Goal: Find specific page/section: Find specific page/section

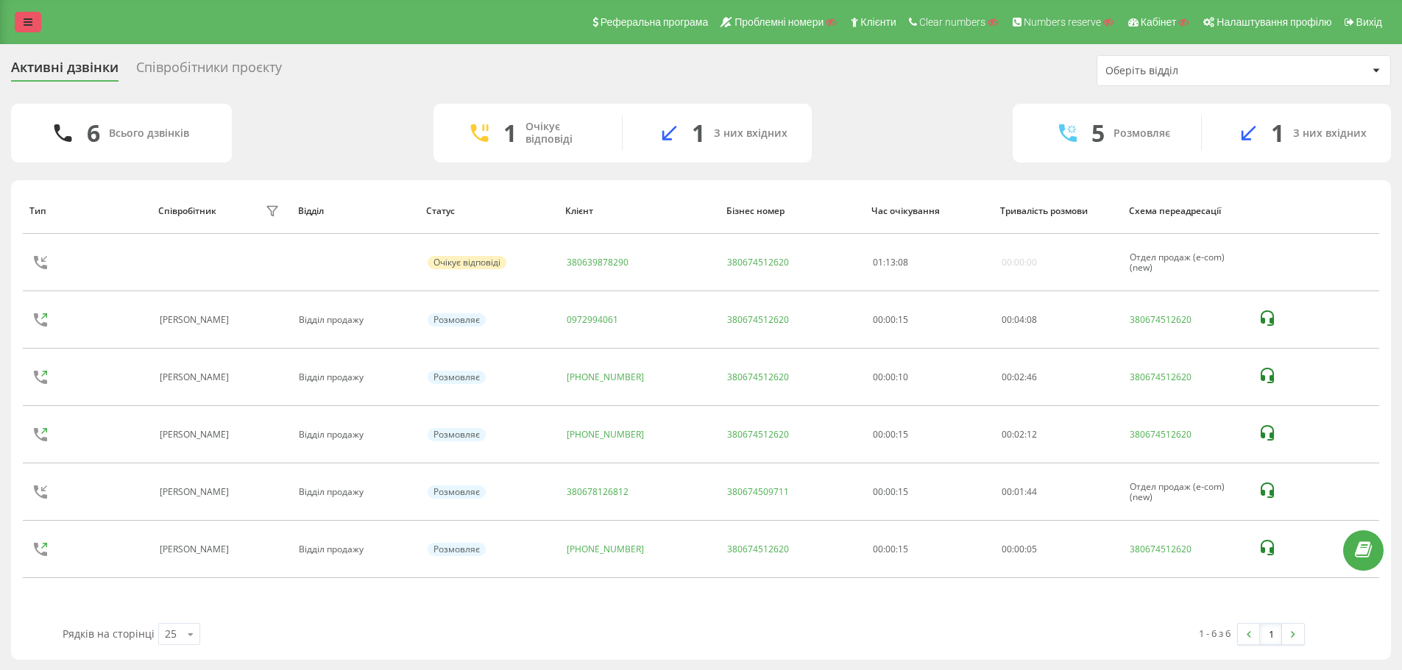
click at [28, 21] on icon at bounding box center [28, 22] width 9 height 10
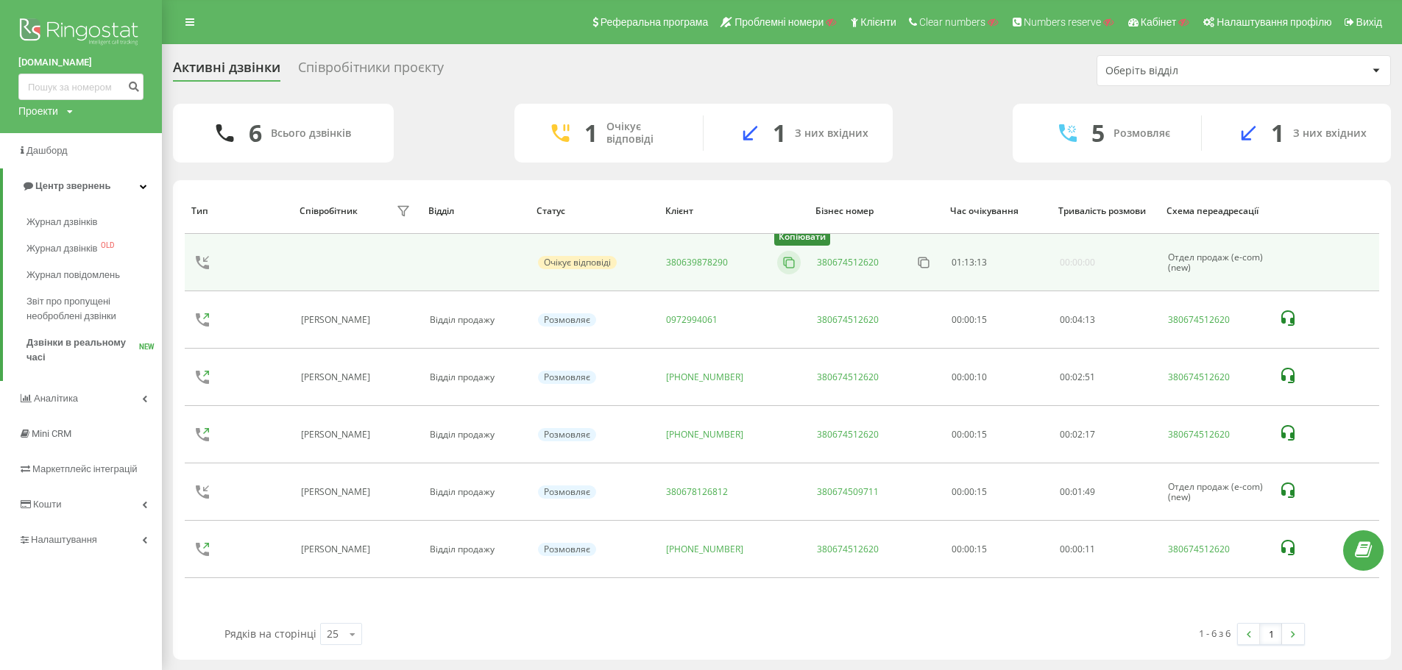
click at [777, 260] on button at bounding box center [789, 263] width 24 height 16
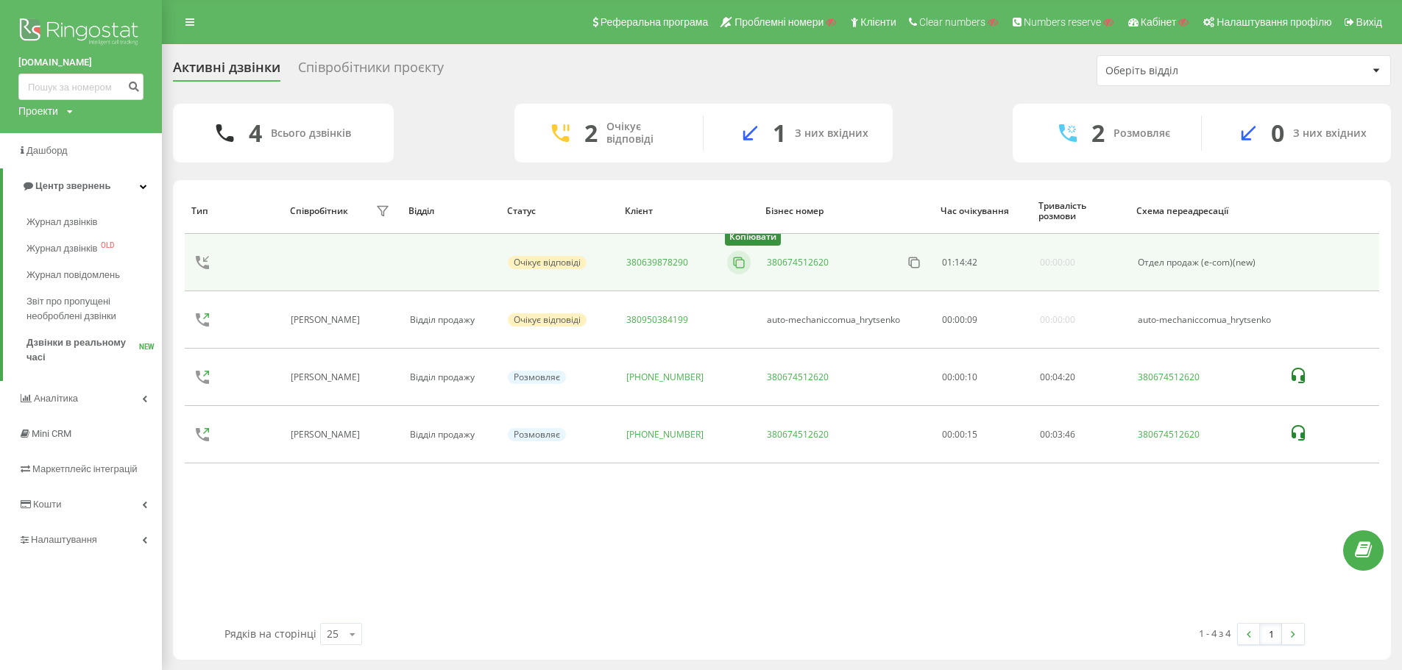
click at [731, 263] on icon at bounding box center [738, 262] width 15 height 15
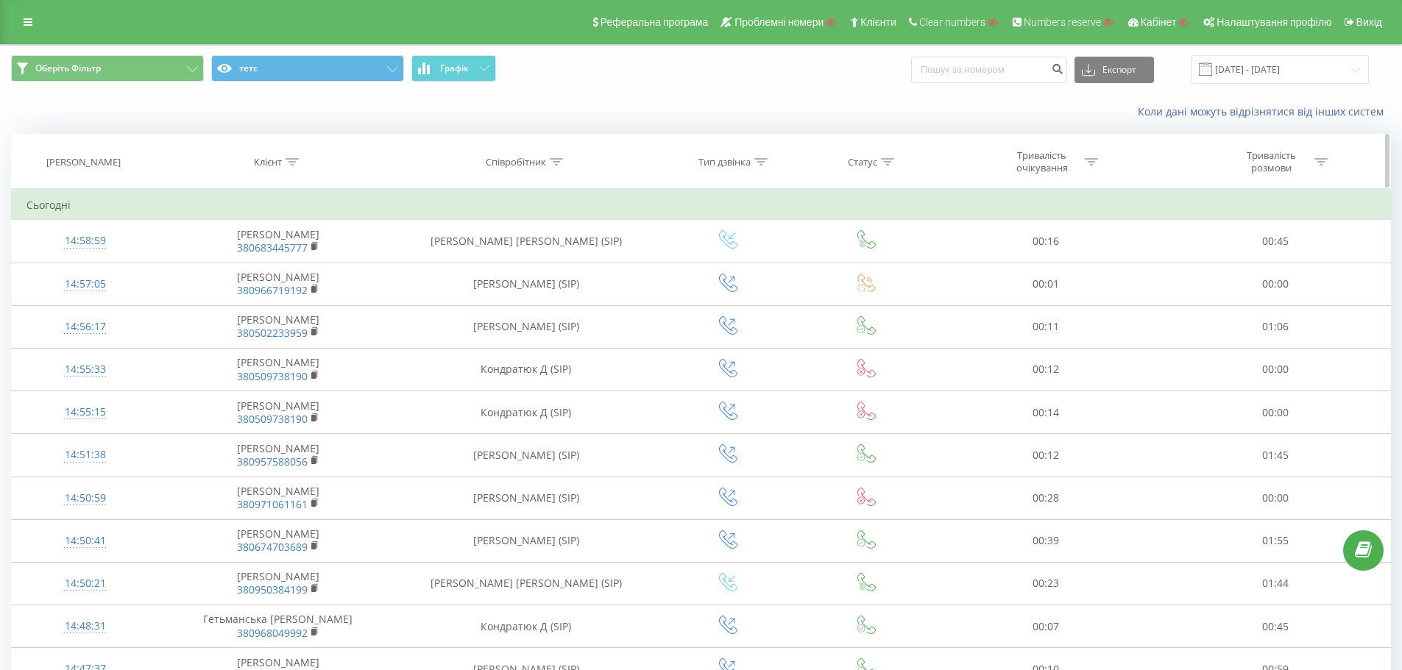
click at [292, 165] on icon at bounding box center [292, 161] width 13 height 7
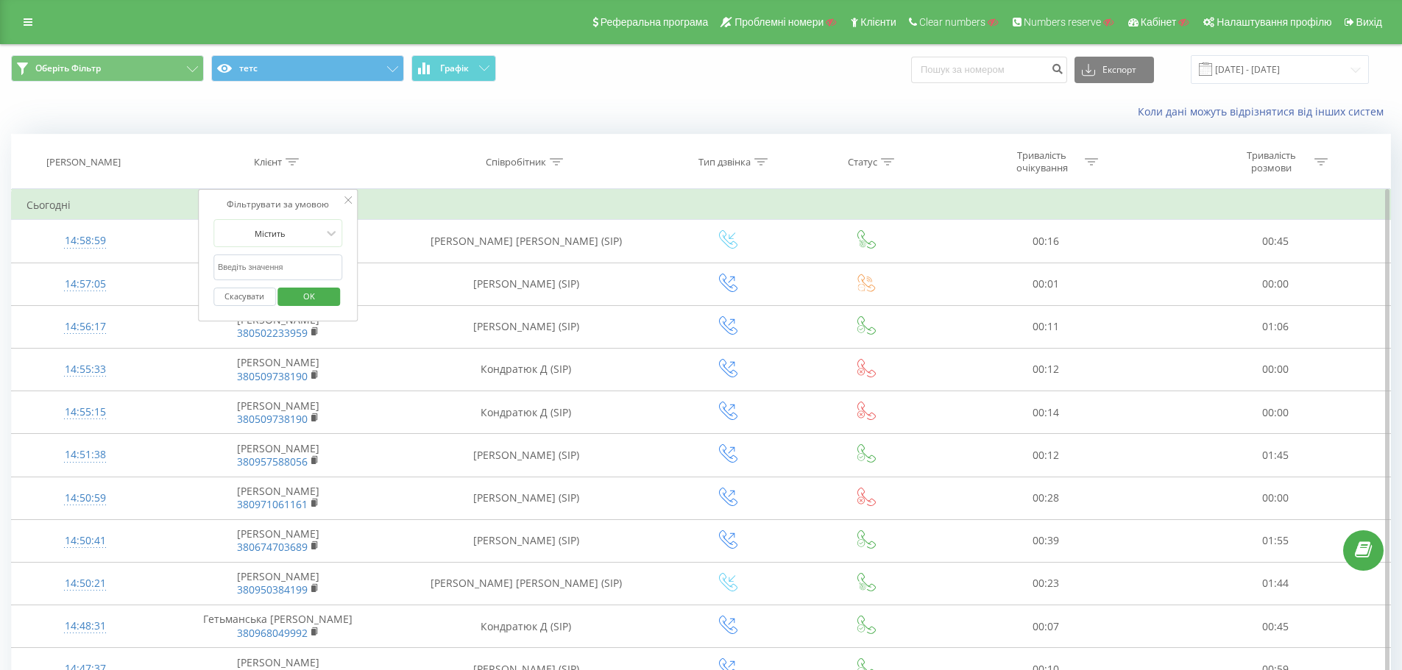
click at [280, 266] on input "text" at bounding box center [278, 268] width 130 height 26
paste input "380639878290"
type input "380639878290"
click at [313, 297] on span "OK" at bounding box center [308, 296] width 41 height 23
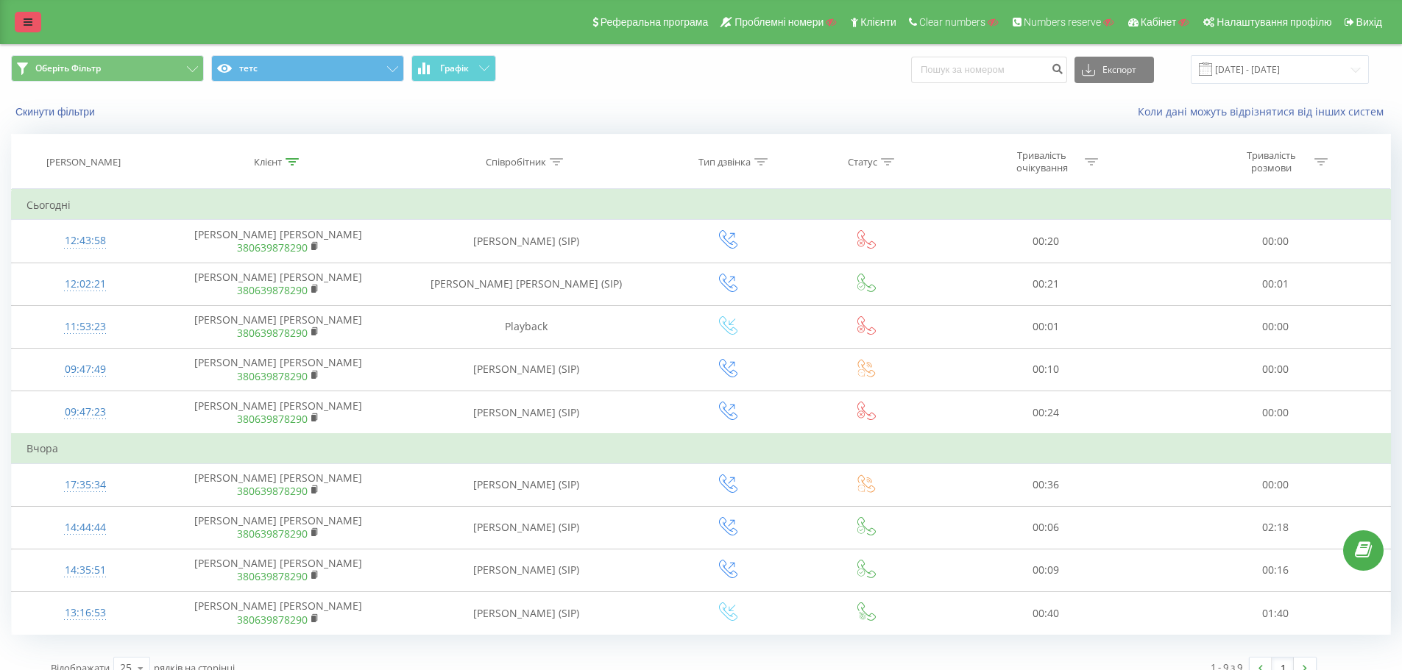
click at [26, 15] on link at bounding box center [28, 22] width 26 height 21
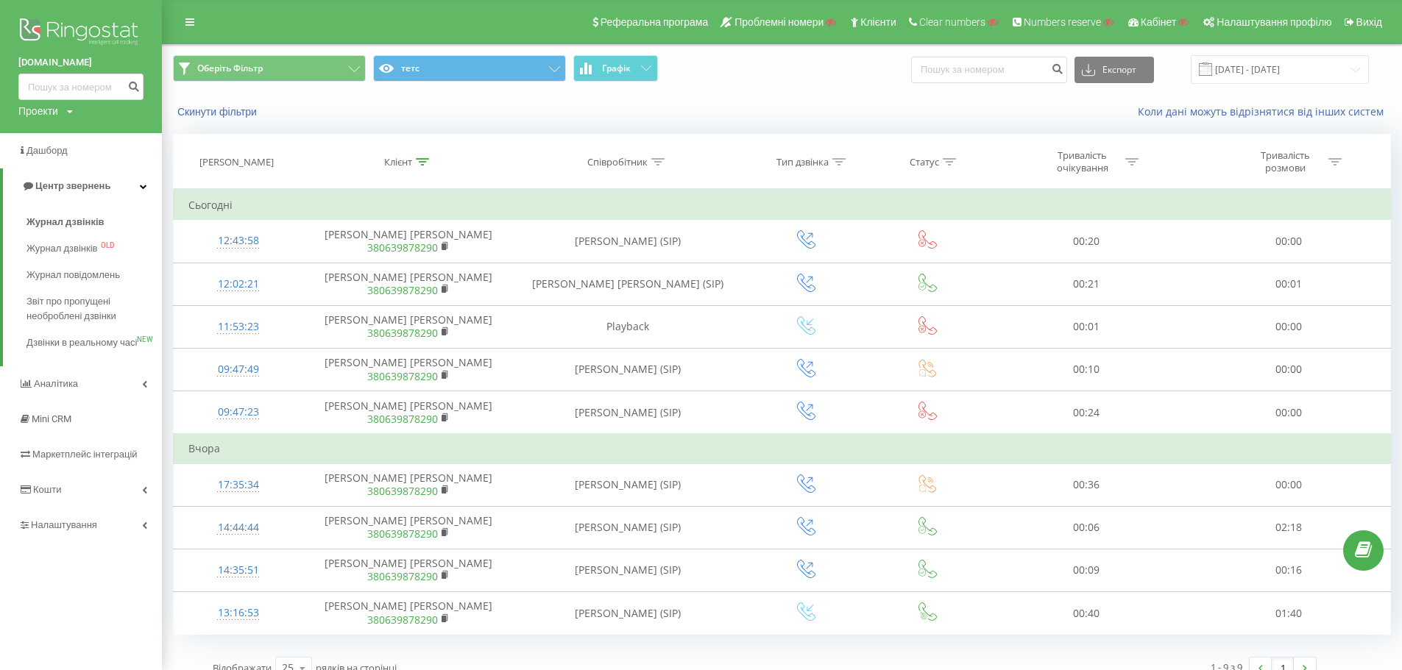
click at [63, 116] on div "Проекти Пошук" at bounding box center [45, 111] width 54 height 15
click at [71, 141] on input "text" at bounding box center [60, 133] width 74 height 21
paste input "vedmedycya.com.ua"
type input "vedmedycya.com.ua"
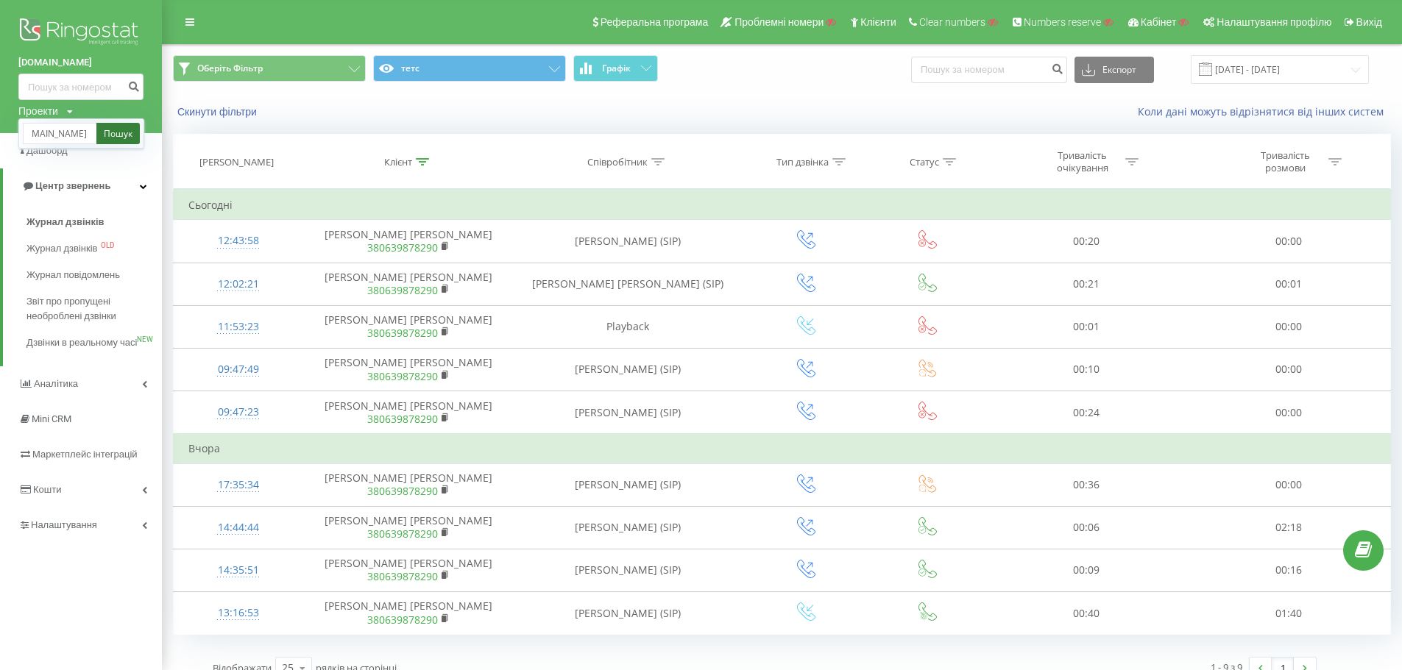
scroll to position [0, 0]
click at [111, 137] on link "Пошук" at bounding box center [117, 133] width 43 height 21
